Goal: Information Seeking & Learning: Learn about a topic

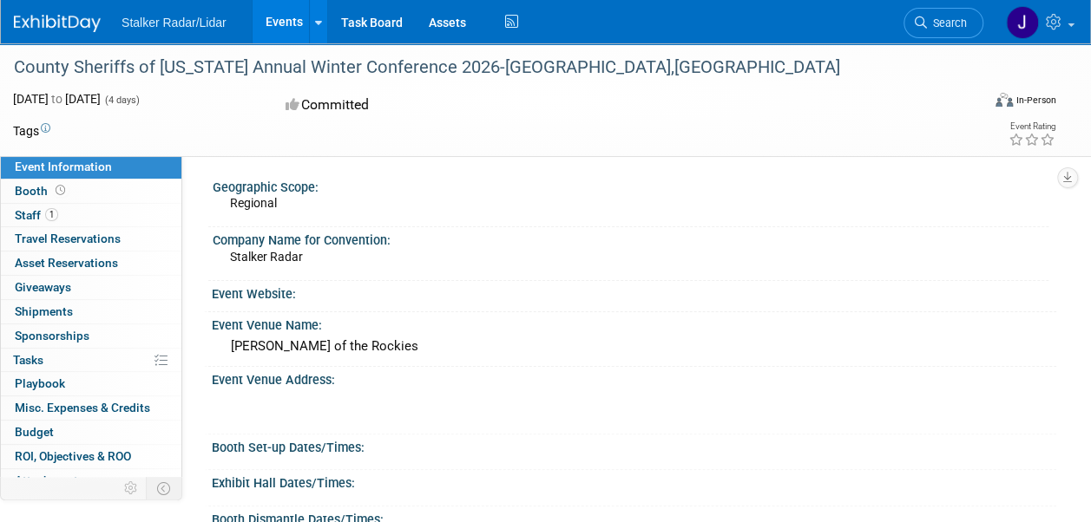
click at [60, 25] on img at bounding box center [57, 23] width 87 height 17
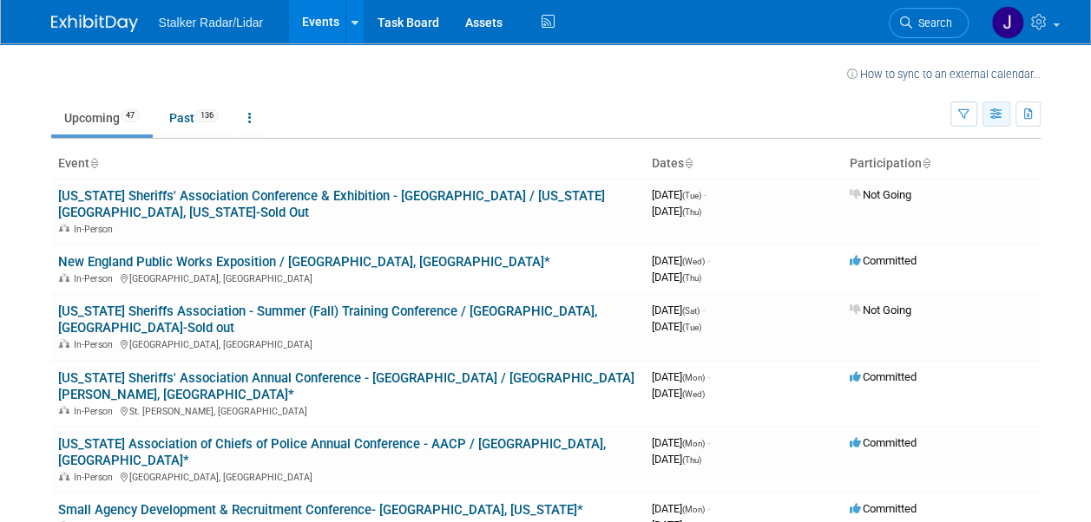
click at [995, 116] on icon "button" at bounding box center [996, 114] width 13 height 11
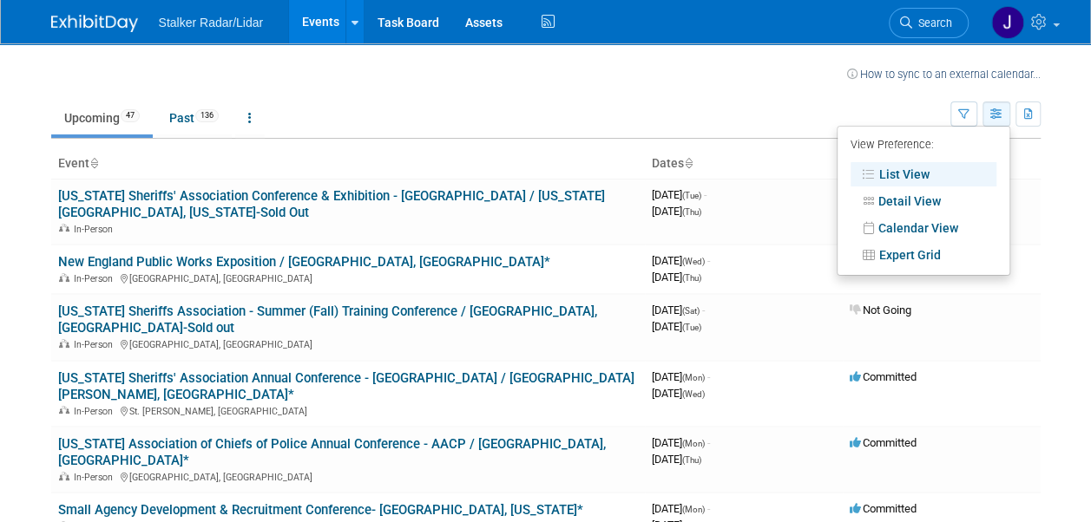
click at [995, 116] on icon "button" at bounding box center [996, 114] width 13 height 11
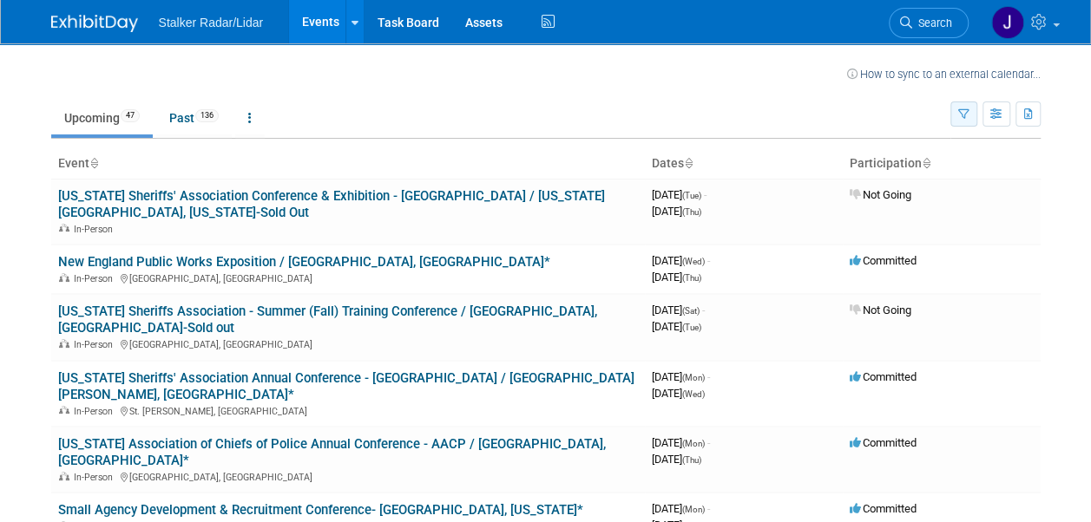
click at [961, 114] on icon "button" at bounding box center [963, 114] width 11 height 11
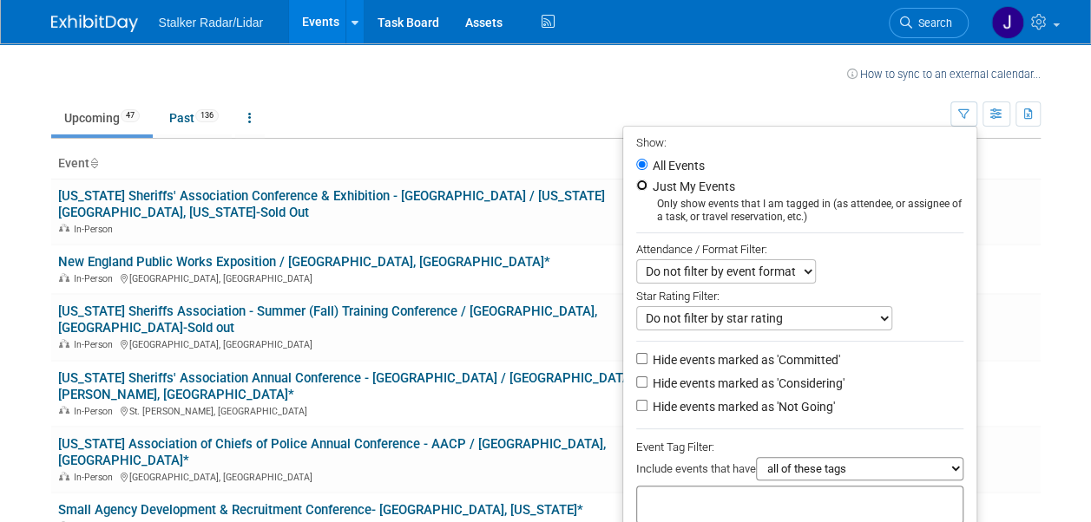
click at [636, 186] on input "Just My Events" at bounding box center [641, 185] width 11 height 11
radio input "true"
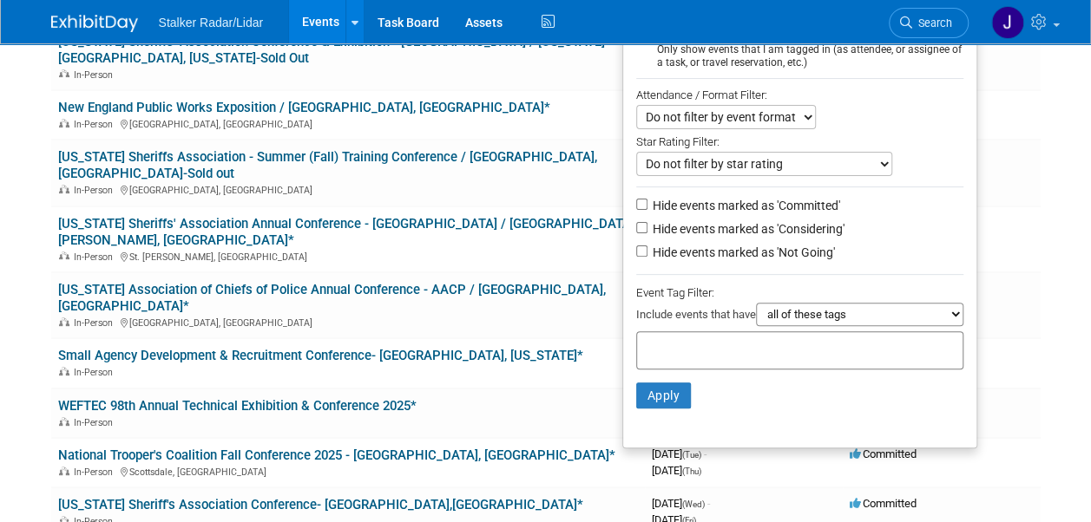
scroll to position [260, 0]
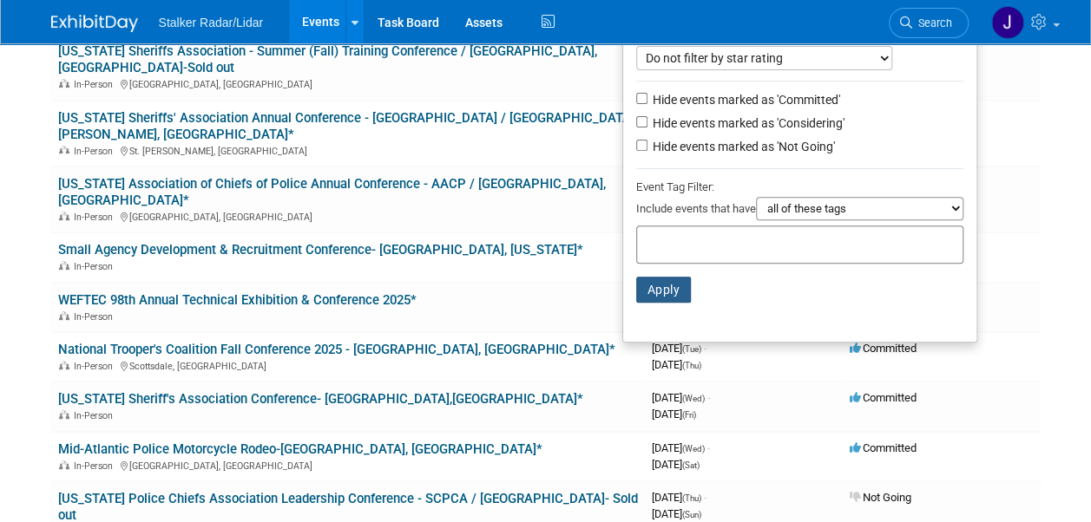
click at [654, 286] on button "Apply" at bounding box center [664, 290] width 56 height 26
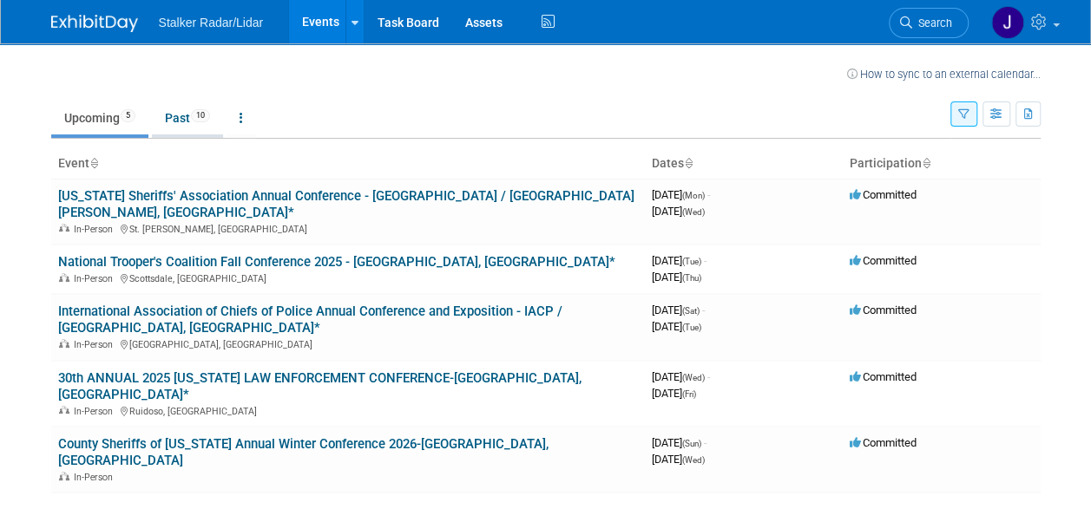
click at [180, 118] on link "Past 10" at bounding box center [187, 118] width 71 height 33
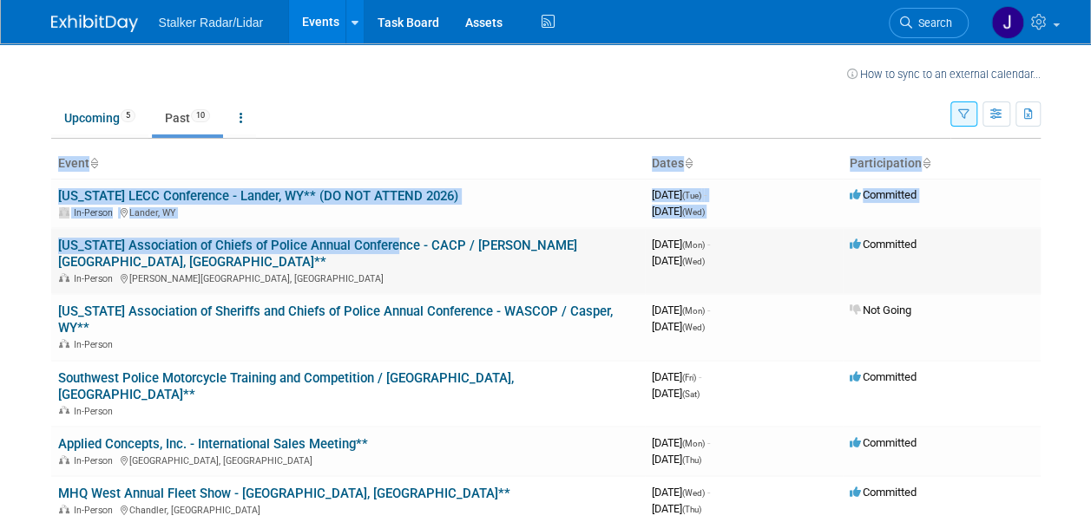
drag, startPoint x: 41, startPoint y: 242, endPoint x: 387, endPoint y: 244, distance: 346.2
click at [387, 244] on div "How to sync to an external calendar... New Event Duplicate Event Warning There …" at bounding box center [545, 435] width 1015 height 784
click at [17, 239] on body "Stalker Radar/Lidar Events Recently Viewed Events: County Sheriffs of [US_STATE…" at bounding box center [545, 261] width 1091 height 522
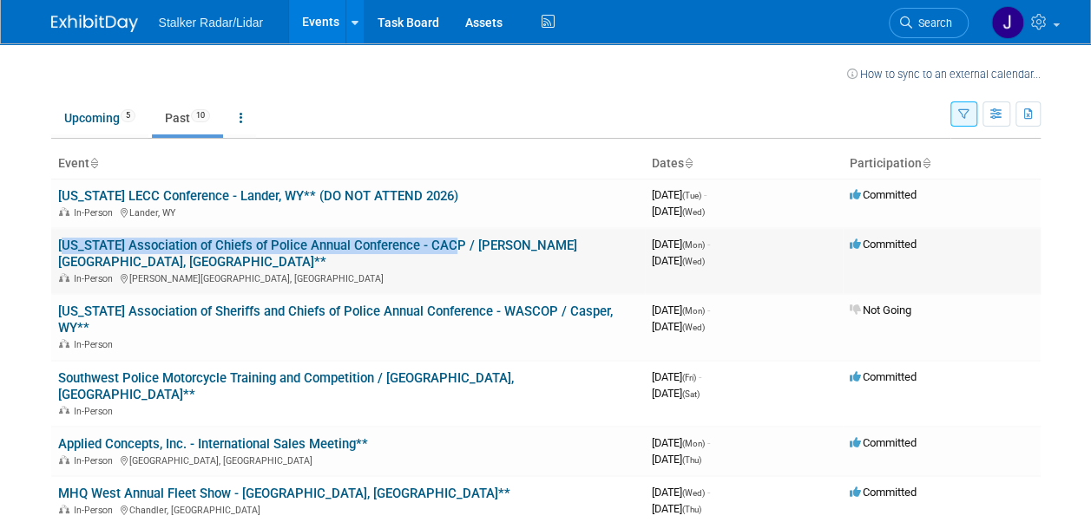
drag, startPoint x: 56, startPoint y: 243, endPoint x: 449, endPoint y: 252, distance: 392.3
click at [449, 252] on td "Colorado Association of Chiefs of Police Annual Conference - CACP / Estes Park,…" at bounding box center [348, 261] width 594 height 66
copy link "Colorado Association of Chiefs of Police Annual Conference - CACP"
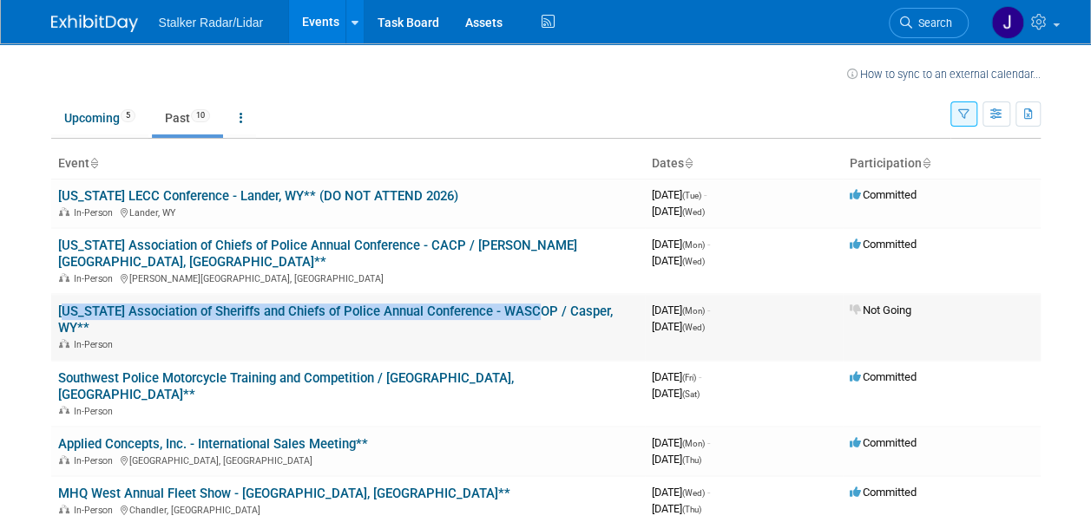
drag, startPoint x: 56, startPoint y: 292, endPoint x: 545, endPoint y: 293, distance: 489.4
click at [545, 294] on td "Wyoming Association of Sheriffs and Chiefs of Police Annual Conference - WASCOP…" at bounding box center [348, 327] width 594 height 66
copy link "Wyoming Association of Sheriffs and Chiefs of Police Annual Conference - WASCOP"
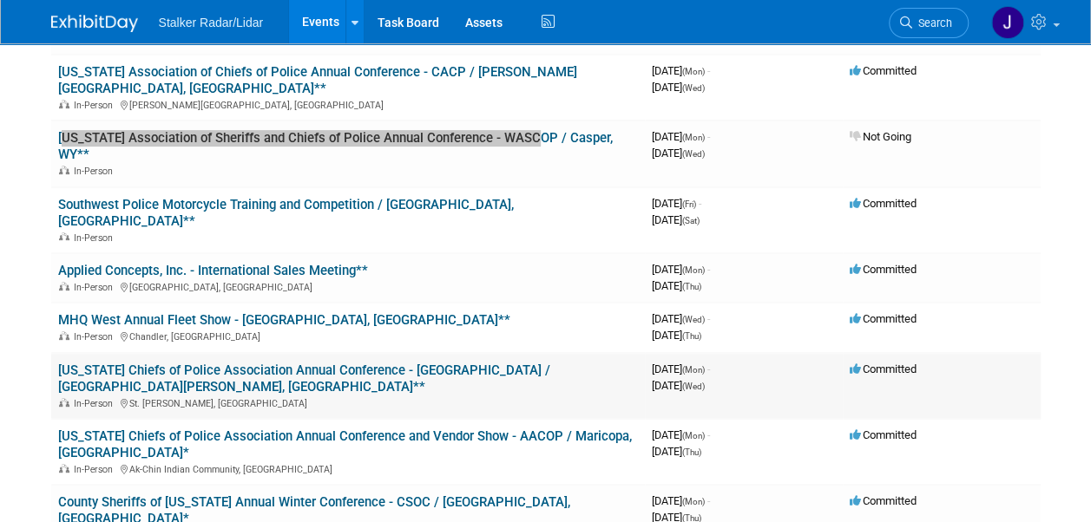
scroll to position [260, 0]
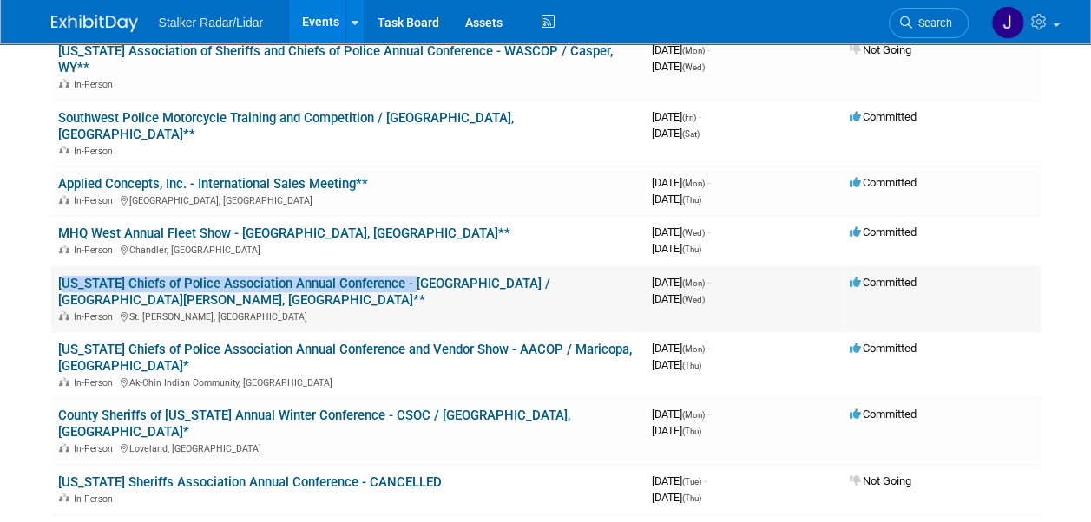
drag, startPoint x: 56, startPoint y: 233, endPoint x: 415, endPoint y: 241, distance: 358.5
click at [415, 266] on td "Utah Chiefs of Police Association Annual Conference - UCOPA / St. George, UT** …" at bounding box center [348, 299] width 594 height 66
copy link "Utah Chiefs of Police Association Annual Conference - UCOPA"
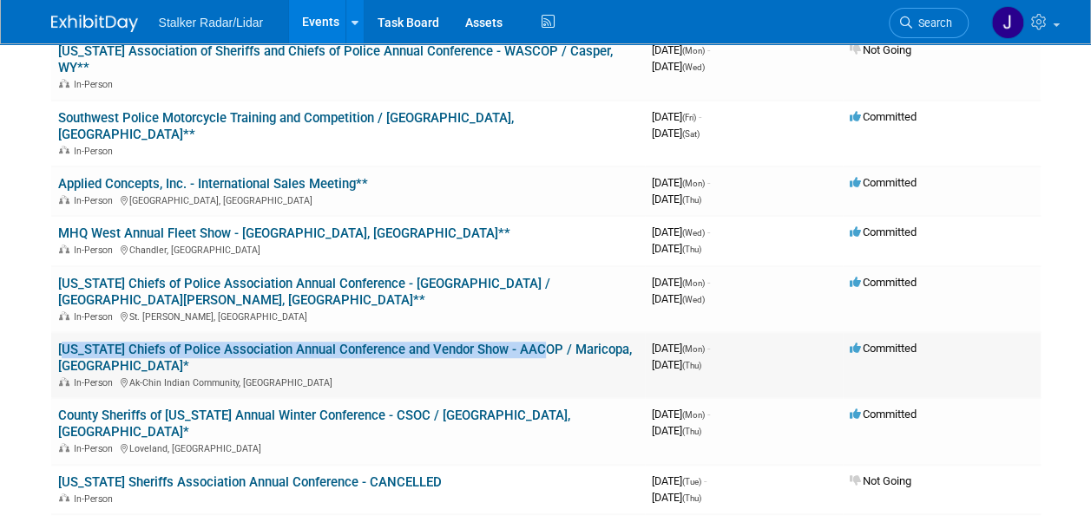
drag, startPoint x: 54, startPoint y: 283, endPoint x: 537, endPoint y: 287, distance: 483.4
click at [537, 332] on td "Arizona Chiefs of Police Association Annual Conference and Vendor Show - AACOP …" at bounding box center [348, 365] width 594 height 66
copy link "Arizona Chiefs of Police Association Annual Conference and Vendor Show - AACOP"
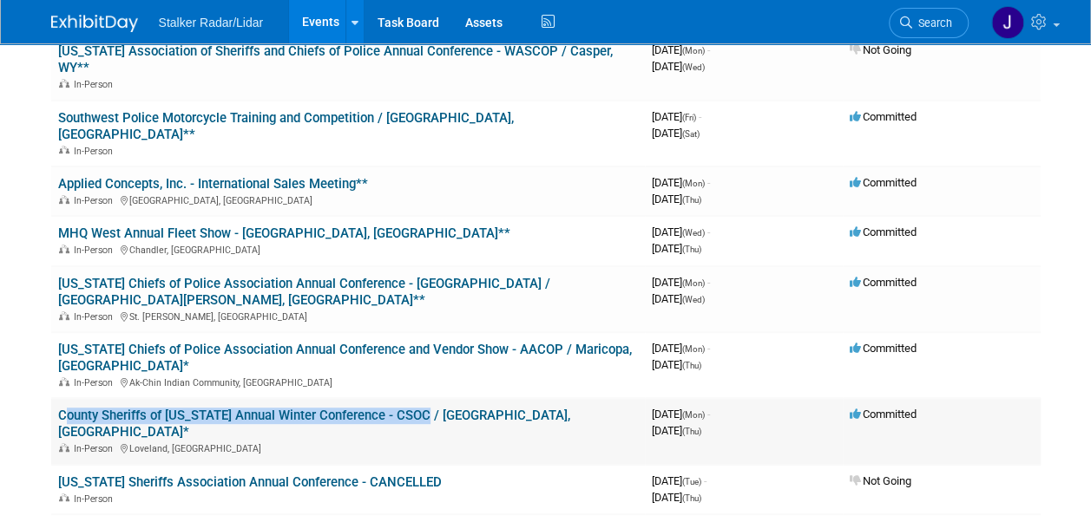
drag, startPoint x: 56, startPoint y: 332, endPoint x: 418, endPoint y: 335, distance: 362.7
click at [418, 398] on td "County Sheriffs of Colorado Annual Winter Conference - CSOC / Loveland, CO* In-…" at bounding box center [348, 431] width 594 height 66
copy link "County Sheriffs of Colorado Annual Winter Conference - CSOC"
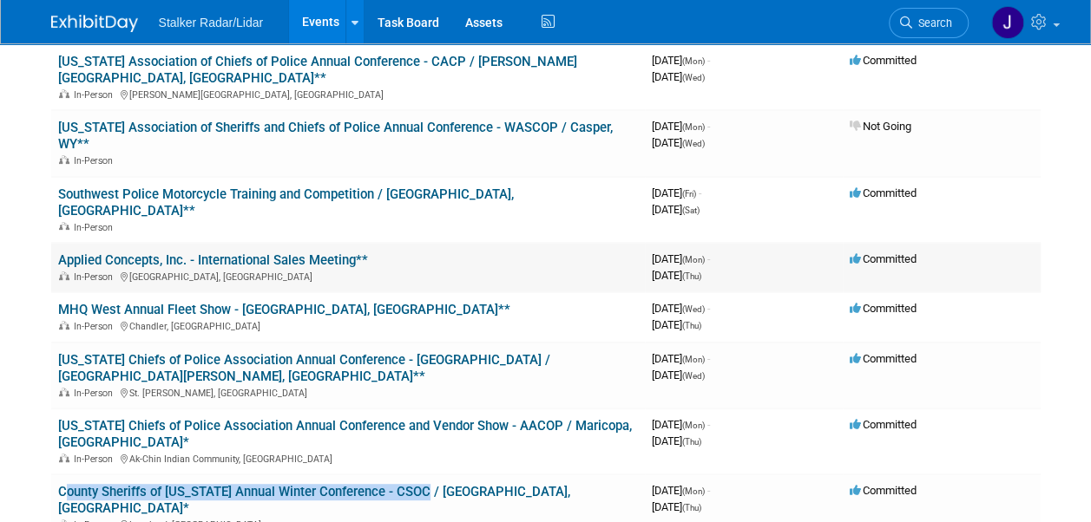
scroll to position [0, 0]
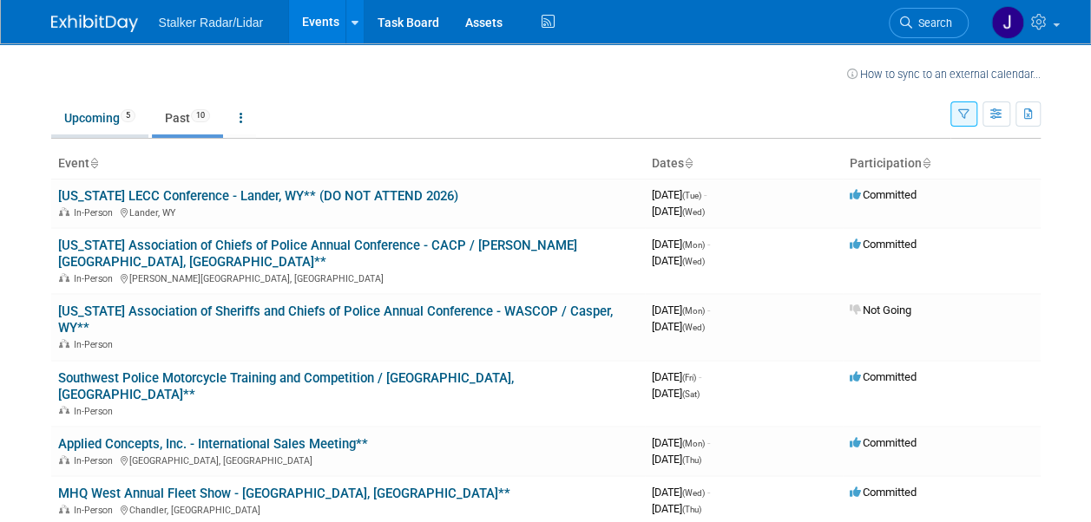
click at [99, 118] on link "Upcoming 5" at bounding box center [99, 118] width 97 height 33
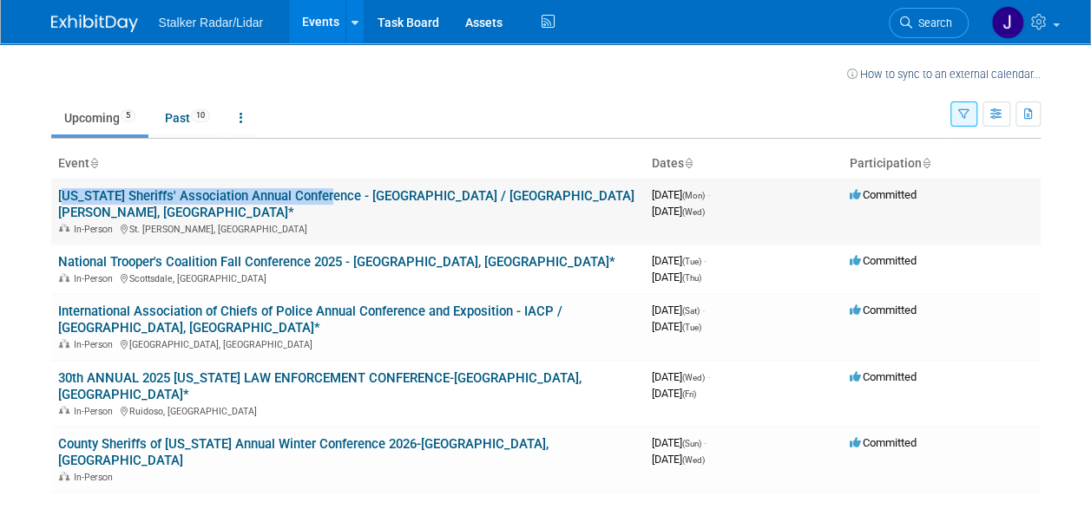
drag, startPoint x: 52, startPoint y: 193, endPoint x: 322, endPoint y: 196, distance: 269.9
click at [322, 196] on td "[US_STATE] Sheriffs' Association Annual Conference - [GEOGRAPHIC_DATA] / [GEOGR…" at bounding box center [348, 212] width 594 height 66
copy link "[US_STATE] Sheriffs' Association Annual Conference"
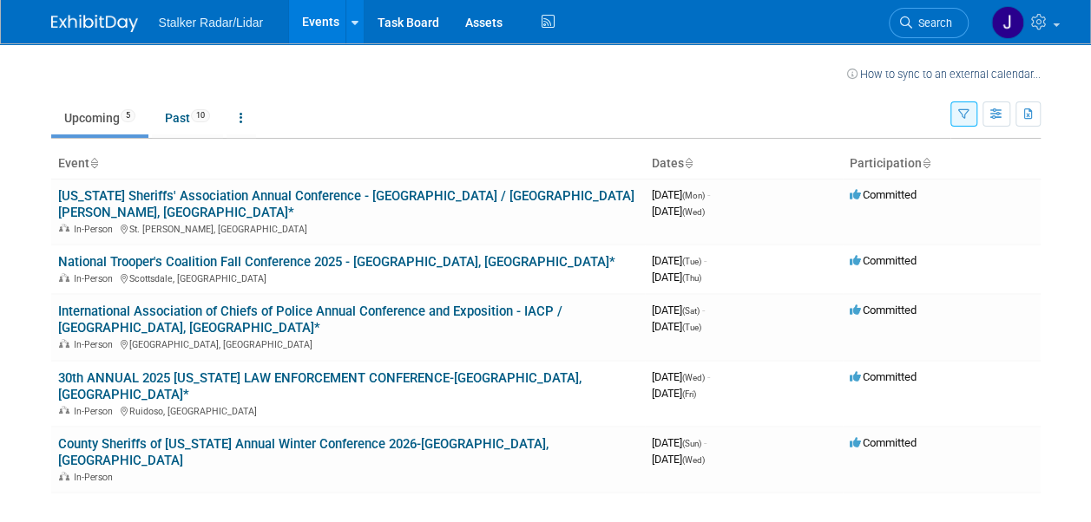
click at [36, 342] on body "Stalker Radar/Lidar Events Recently Viewed Events: County Sheriffs of [US_STATE…" at bounding box center [545, 261] width 1091 height 522
drag, startPoint x: 42, startPoint y: 341, endPoint x: 0, endPoint y: 345, distance: 41.9
click at [0, 346] on html "Stalker Radar/Lidar Events Recently Viewed Events: County Sheriffs of [US_STATE…" at bounding box center [545, 261] width 1091 height 522
drag, startPoint x: 0, startPoint y: 344, endPoint x: 10, endPoint y: 344, distance: 10.4
click at [5, 344] on body "Stalker Radar/Lidar Events Recently Viewed Events: County Sheriffs of Colorado …" at bounding box center [545, 261] width 1091 height 522
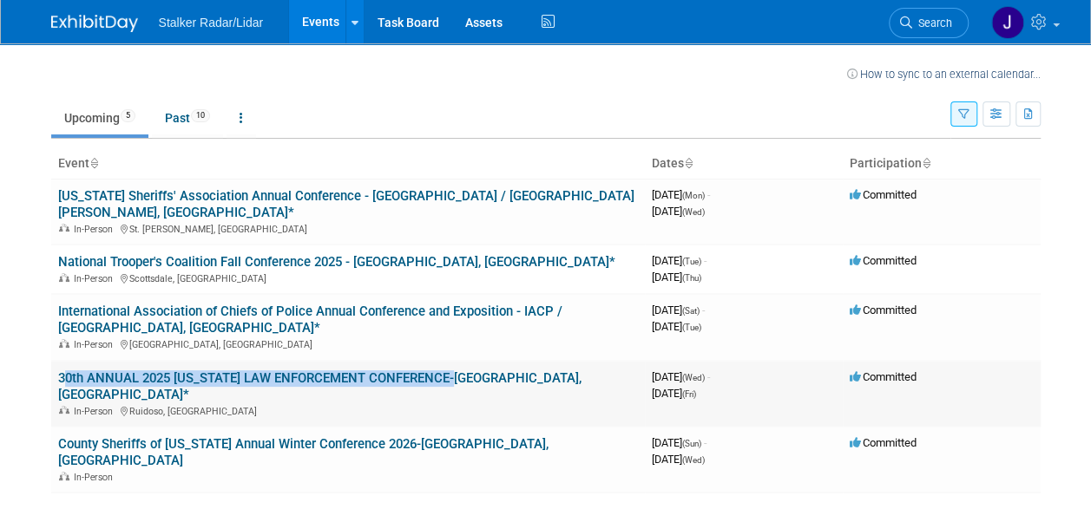
drag, startPoint x: 55, startPoint y: 342, endPoint x: 460, endPoint y: 350, distance: 405.3
click at [460, 361] on td "30th ANNUAL 2025 NEW MEXICO LAW ENFORCEMENT CONFERENCE-Ruidoso,NM* In-Person Ru…" at bounding box center [348, 394] width 594 height 66
copy link "30th ANNUAL 2025 NEW MEXICO LAW ENFORCEMENT CONFERENCE"
